Goal: Check status: Check status

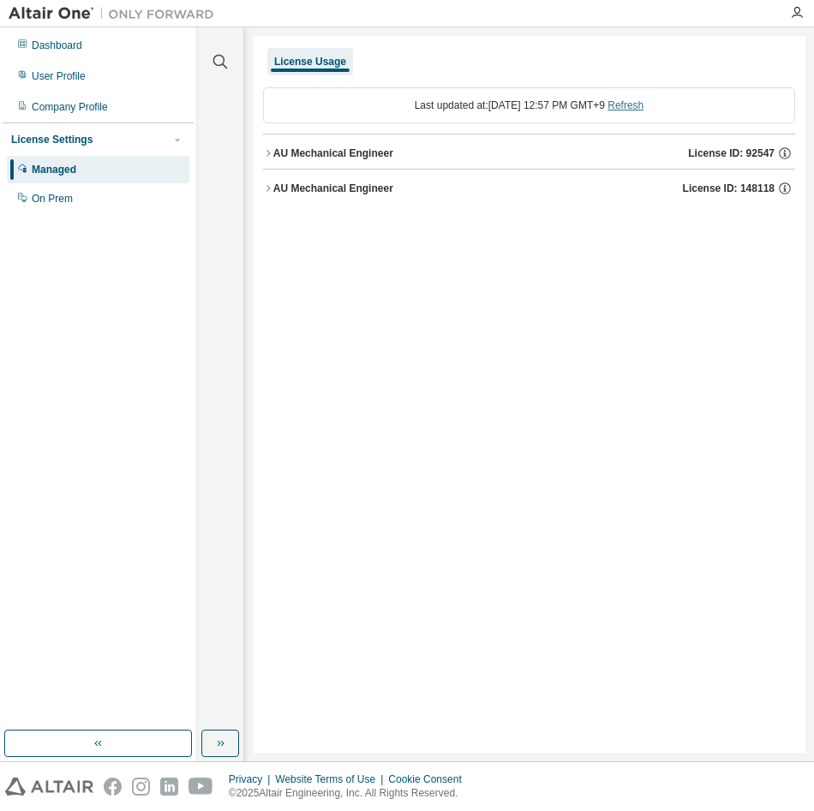
click at [643, 109] on link "Refresh" at bounding box center [625, 105] width 36 height 12
click at [272, 185] on icon "button" at bounding box center [268, 188] width 10 height 10
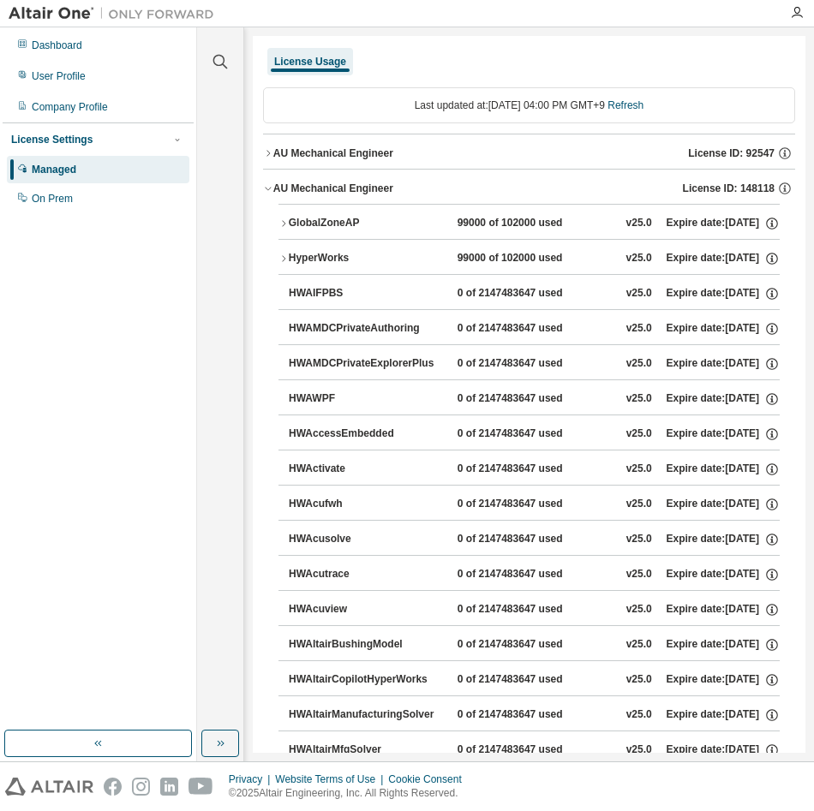
click at [278, 153] on div "AU Mechanical Engineer" at bounding box center [333, 154] width 120 height 14
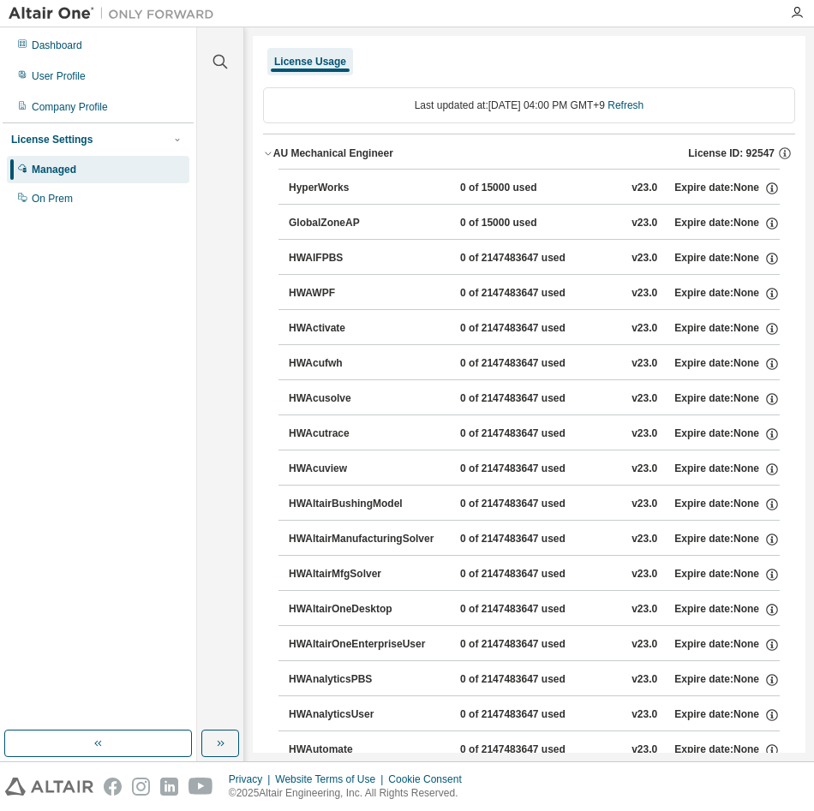
click at [278, 153] on div "AU Mechanical Engineer" at bounding box center [333, 154] width 120 height 14
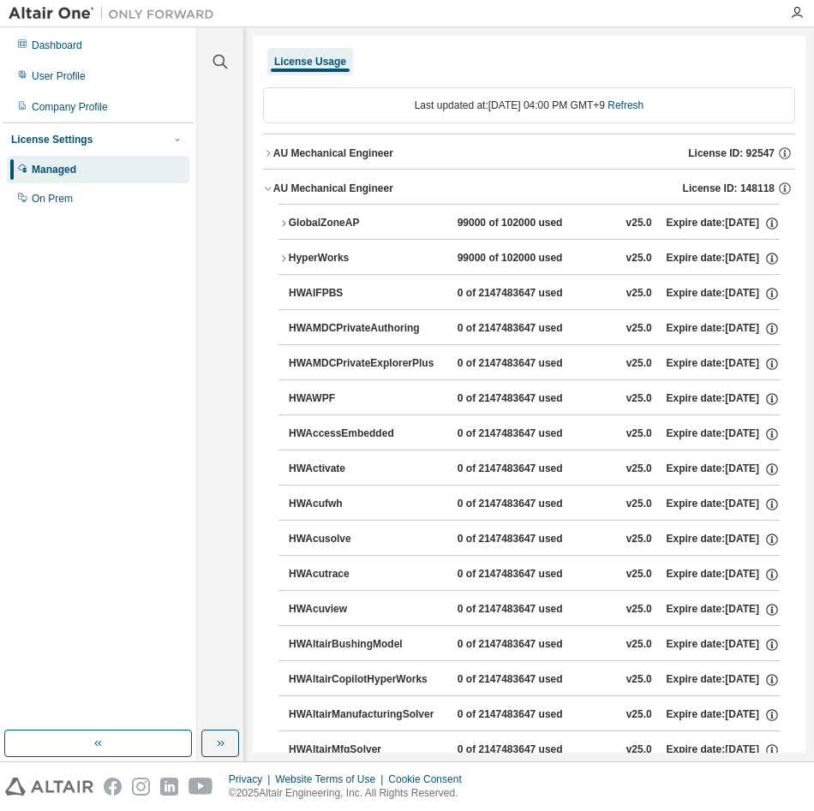
click at [290, 219] on div "GlobalZoneAP" at bounding box center [366, 223] width 154 height 15
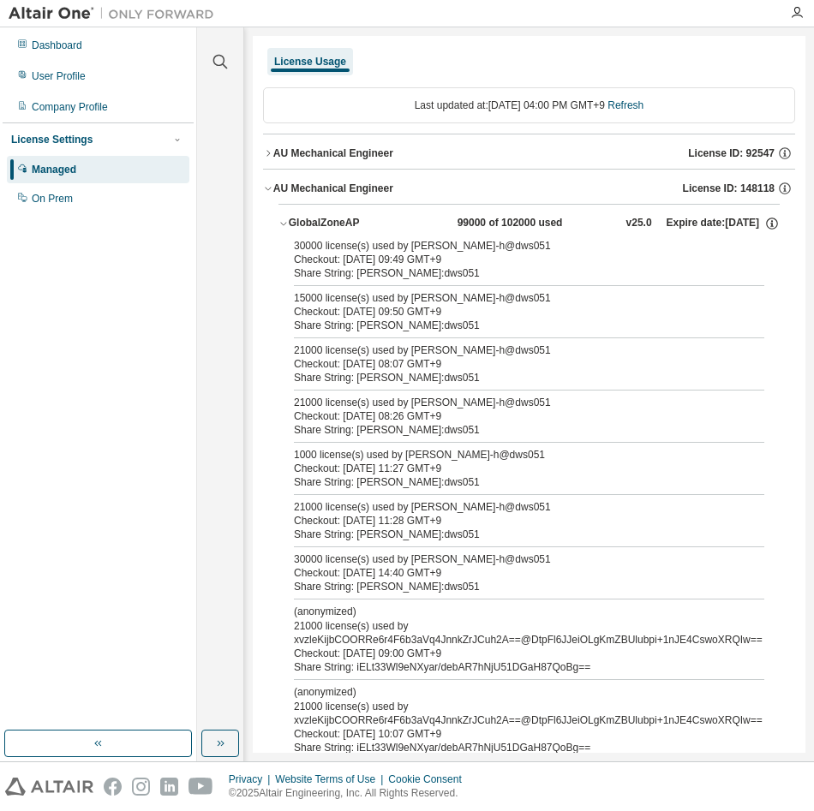
click at [284, 230] on button "GlobalZoneAP 99000 of 102000 used v25.0 Expire date: [DATE]" at bounding box center [528, 224] width 501 height 38
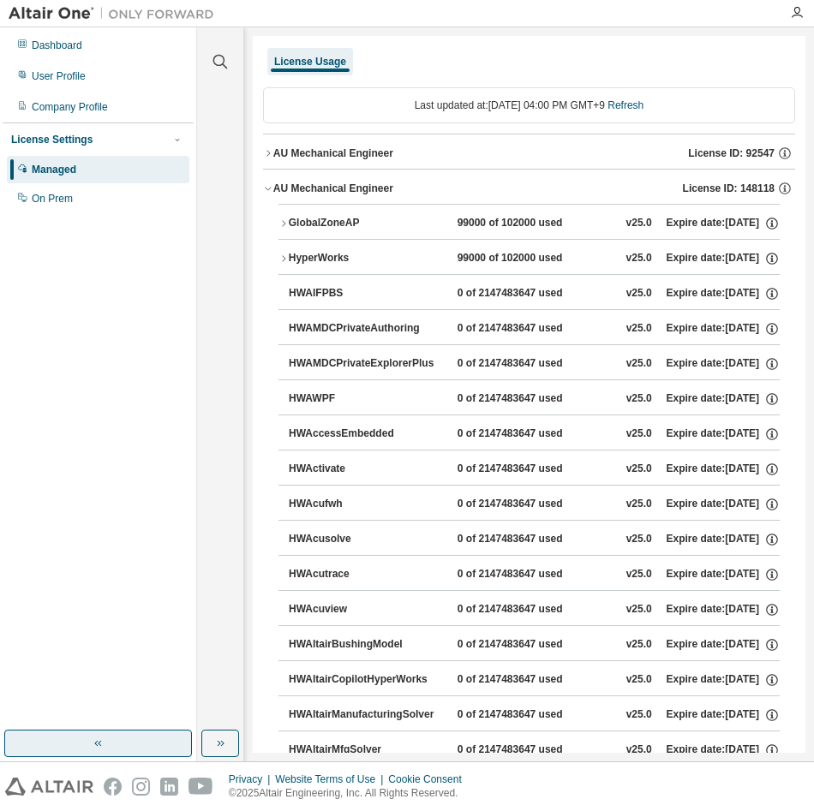
click at [96, 744] on icon "button" at bounding box center [99, 744] width 14 height 14
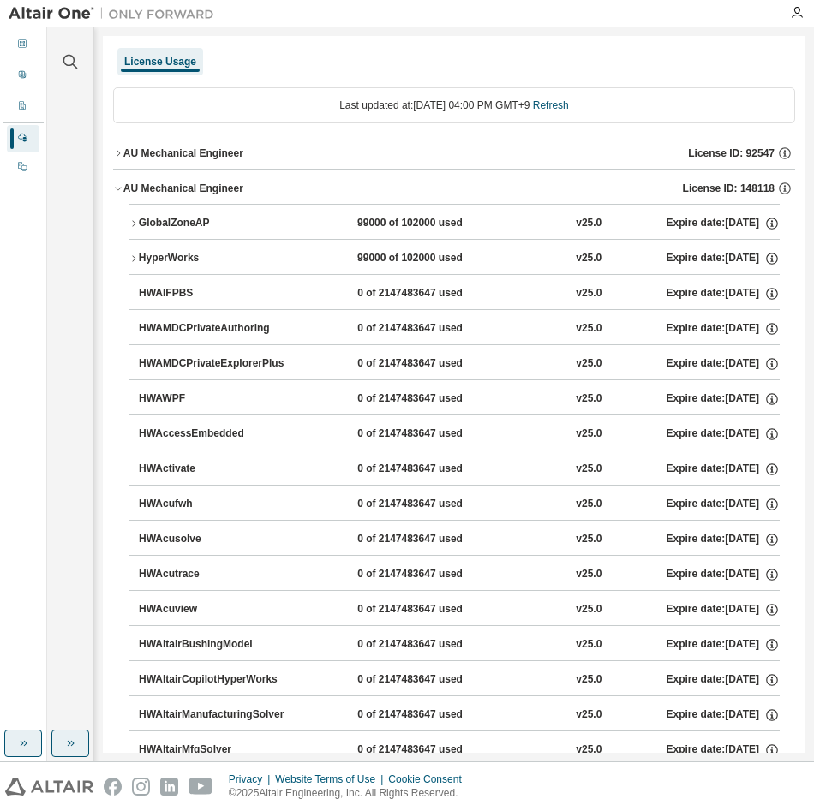
click at [81, 751] on button "button" at bounding box center [70, 743] width 38 height 27
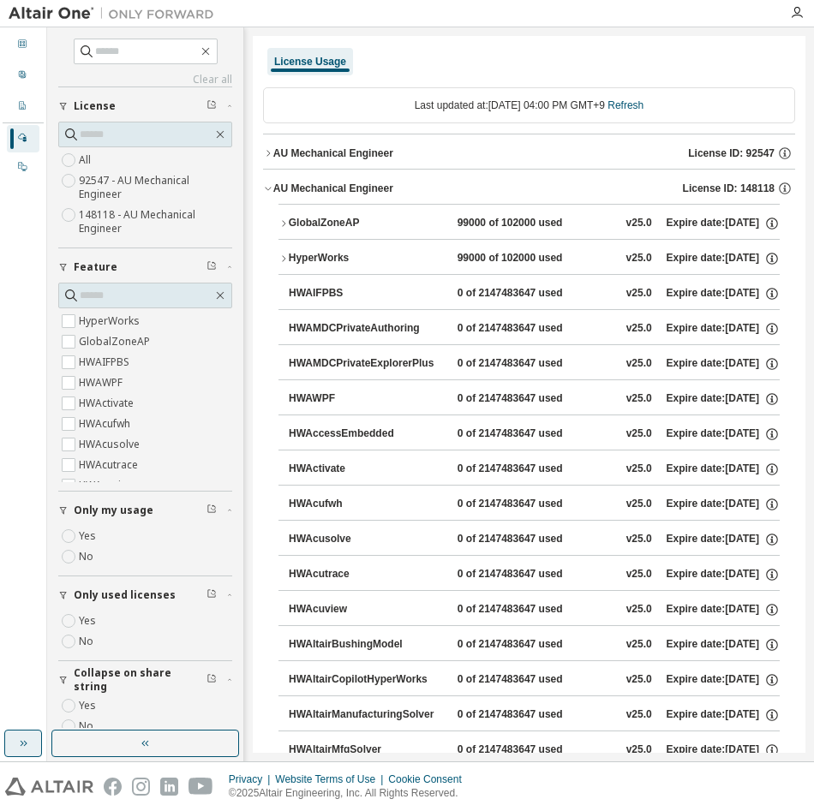
scroll to position [26, 0]
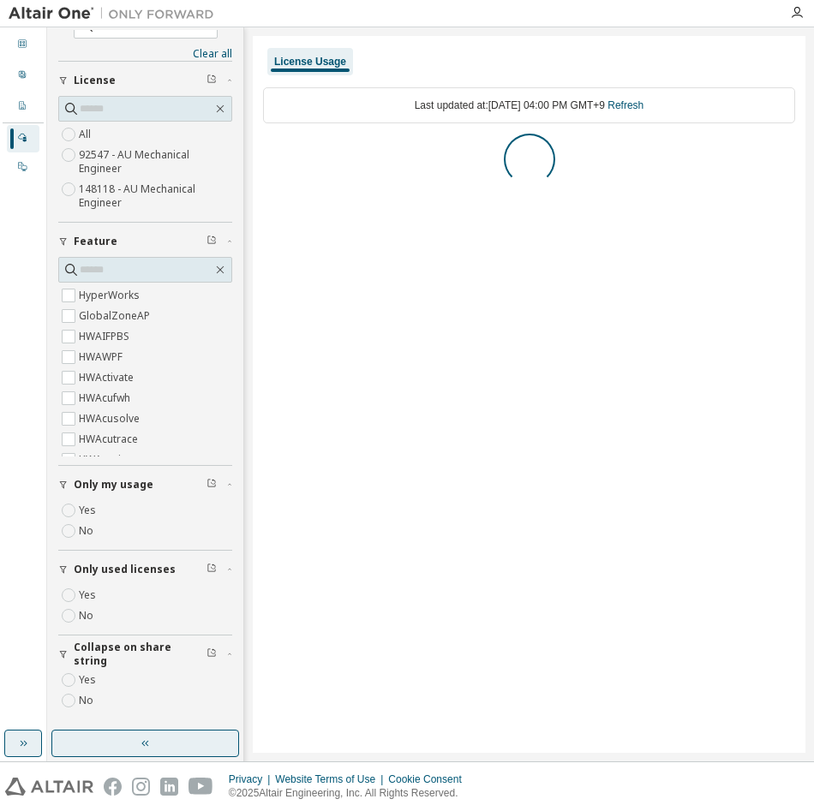
click at [149, 739] on icon "button" at bounding box center [146, 744] width 14 height 14
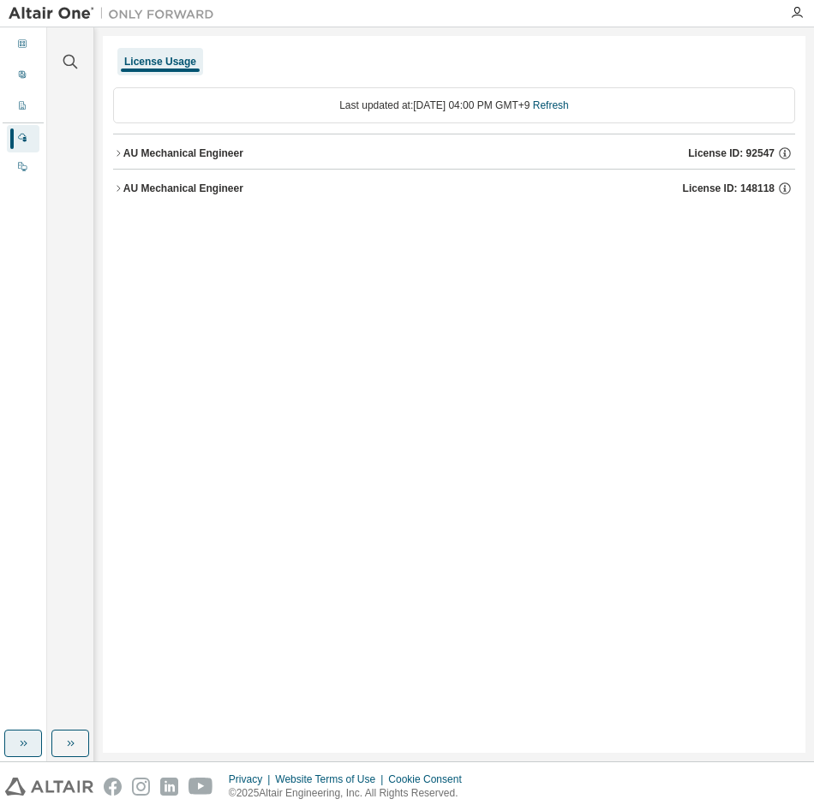
click at [117, 189] on icon "button" at bounding box center [118, 188] width 10 height 10
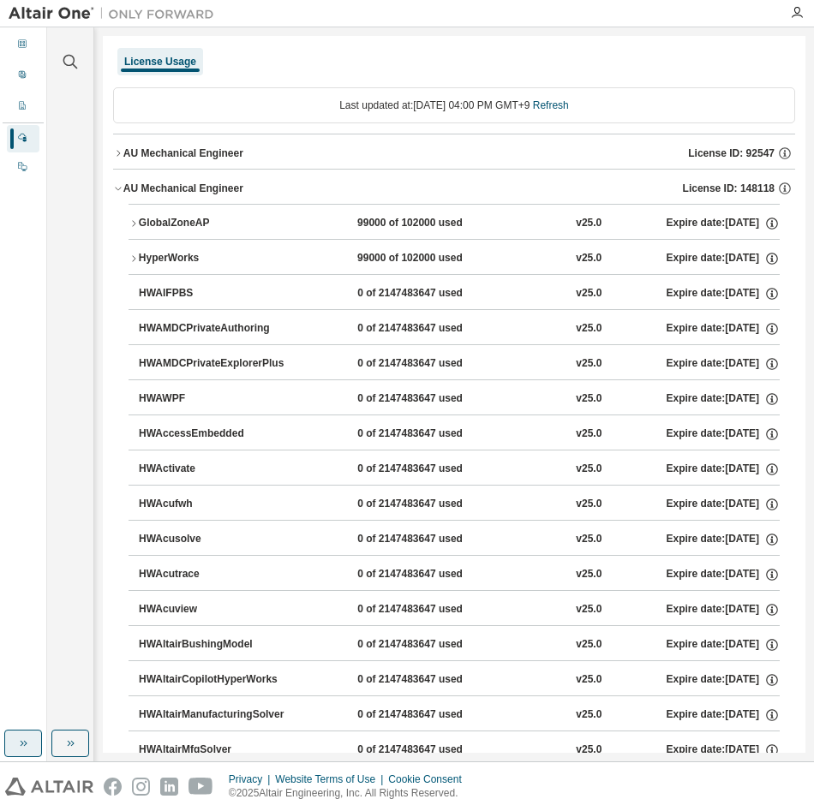
click at [131, 224] on icon "button" at bounding box center [134, 223] width 10 height 10
